Goal: Task Accomplishment & Management: Use online tool/utility

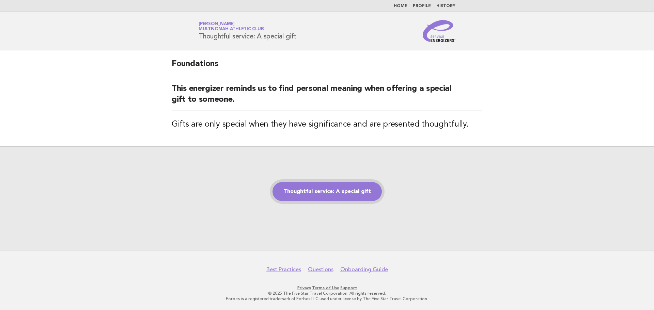
click at [325, 189] on link "Thoughtful service: A special gift" at bounding box center [326, 191] width 109 height 19
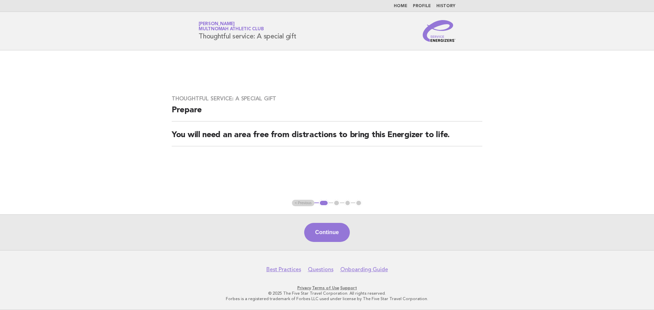
click at [334, 243] on div "Continue" at bounding box center [327, 233] width 654 height 36
click at [328, 236] on button "Continue" at bounding box center [326, 232] width 45 height 19
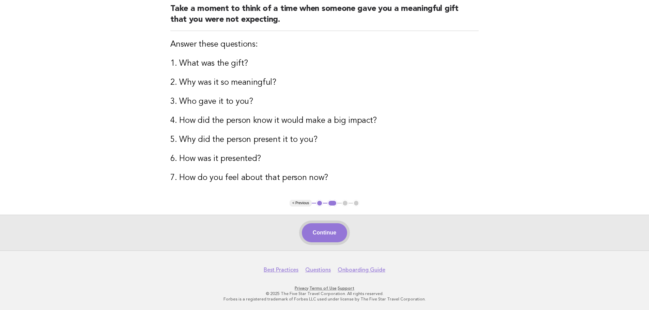
click at [335, 228] on button "Continue" at bounding box center [324, 232] width 45 height 19
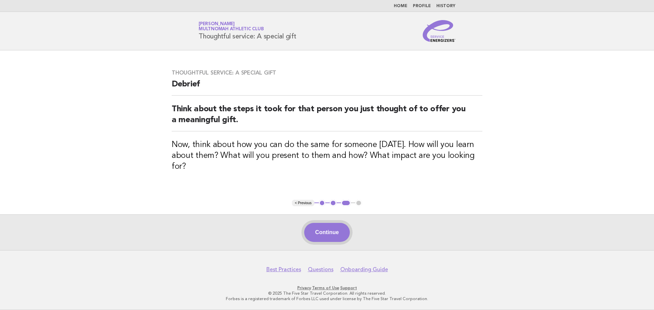
click at [326, 226] on button "Continue" at bounding box center [326, 232] width 45 height 19
